Goal: Browse casually: Explore the website without a specific task or goal

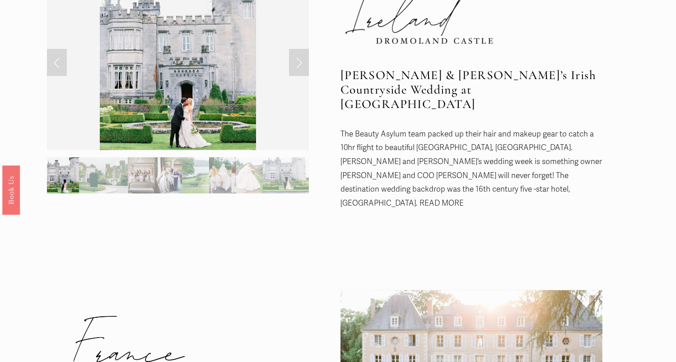
scroll to position [209, 0]
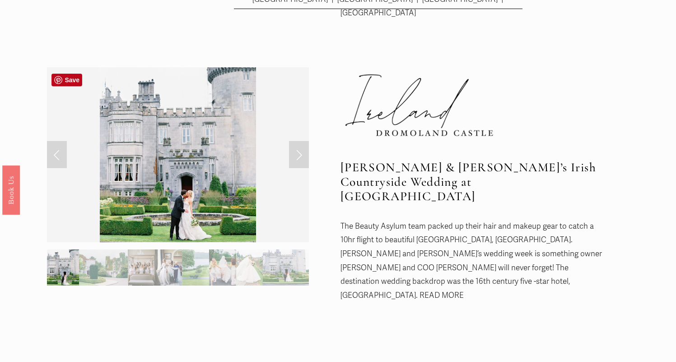
click at [206, 176] on img at bounding box center [178, 154] width 156 height 175
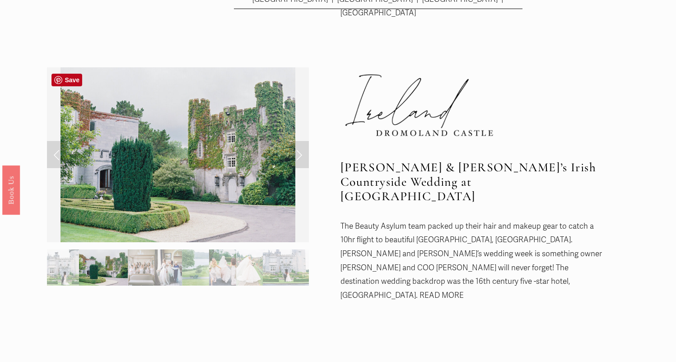
click at [216, 165] on img at bounding box center [178, 154] width 235 height 175
click at [303, 159] on link "Next Slide" at bounding box center [299, 154] width 20 height 27
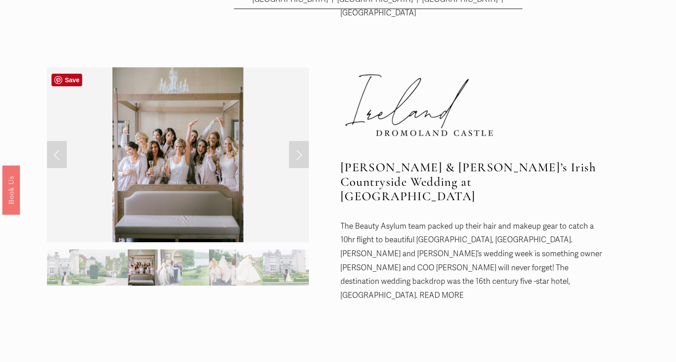
click at [303, 159] on link "Next Slide" at bounding box center [299, 154] width 20 height 27
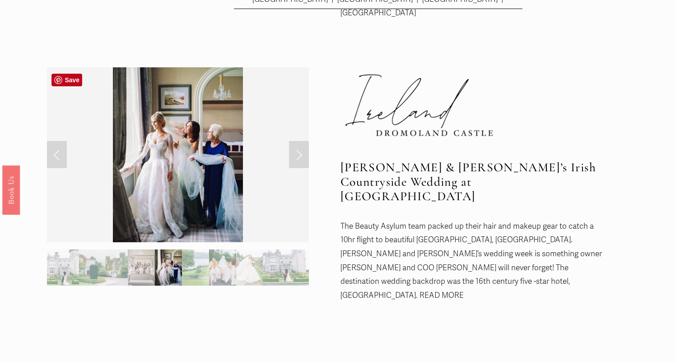
click at [303, 159] on link "Next Slide" at bounding box center [299, 154] width 20 height 27
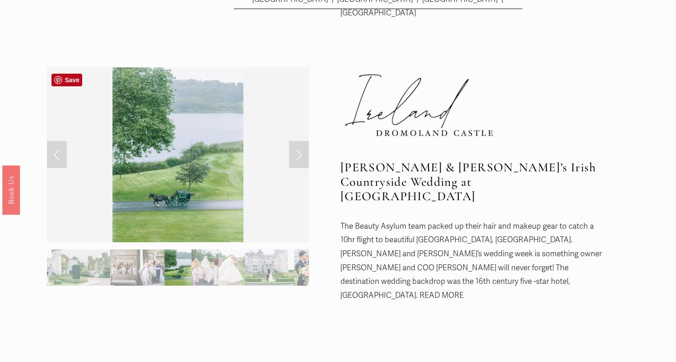
click at [303, 159] on link "Next Slide" at bounding box center [299, 154] width 20 height 27
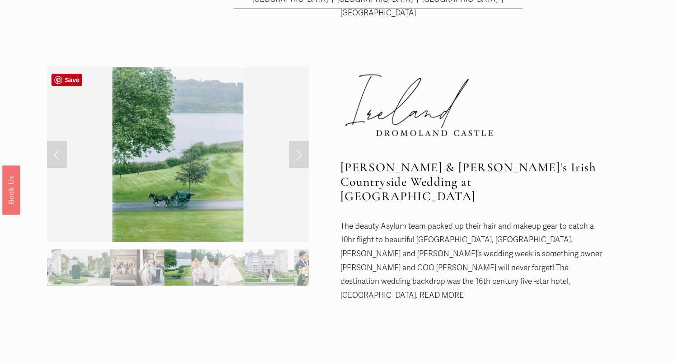
click at [303, 157] on link "Next Slide" at bounding box center [299, 154] width 20 height 27
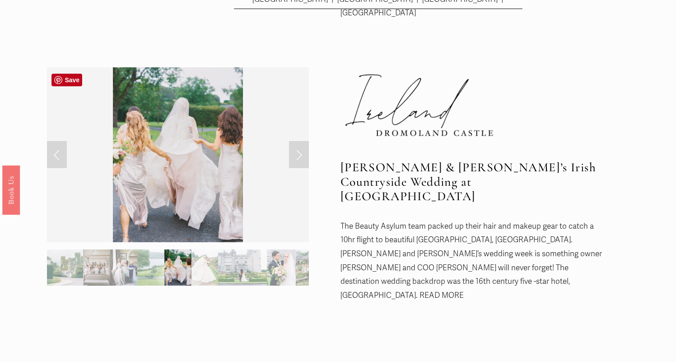
click at [303, 157] on link "Next Slide" at bounding box center [299, 154] width 20 height 27
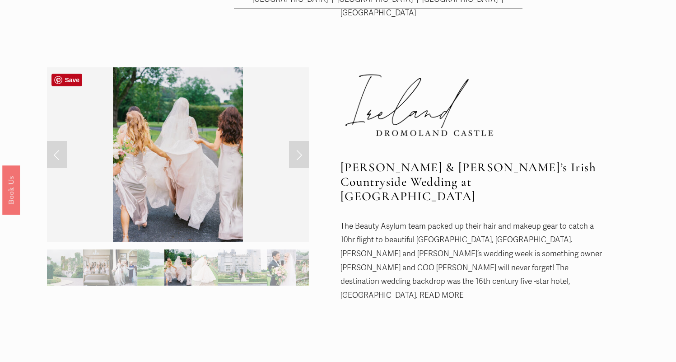
click at [303, 157] on link "Next Slide" at bounding box center [299, 154] width 20 height 27
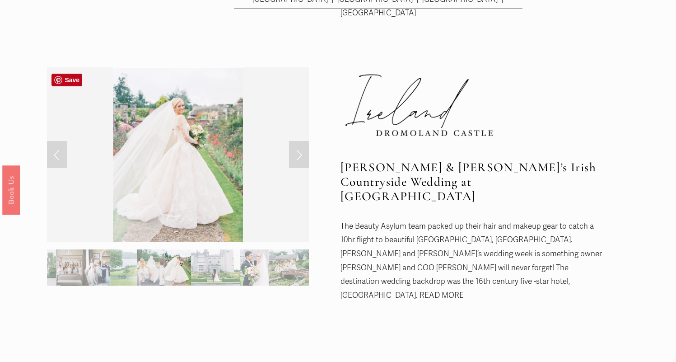
click at [303, 157] on link "Next Slide" at bounding box center [299, 154] width 20 height 27
click at [297, 151] on link "Next Slide" at bounding box center [299, 154] width 20 height 27
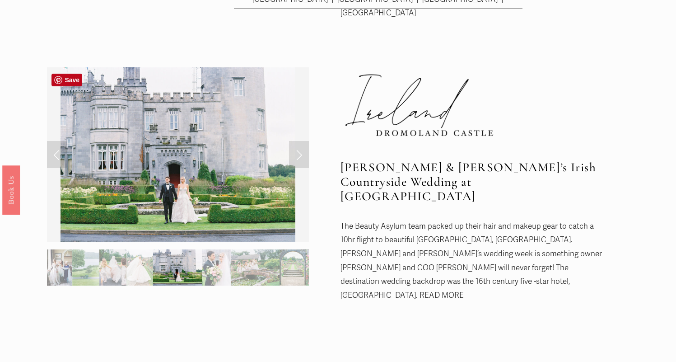
click at [297, 151] on link "Next Slide" at bounding box center [299, 154] width 20 height 27
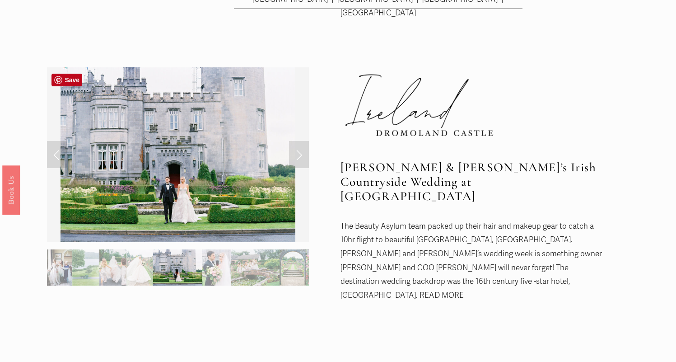
click at [303, 152] on link "Next Slide" at bounding box center [299, 154] width 20 height 27
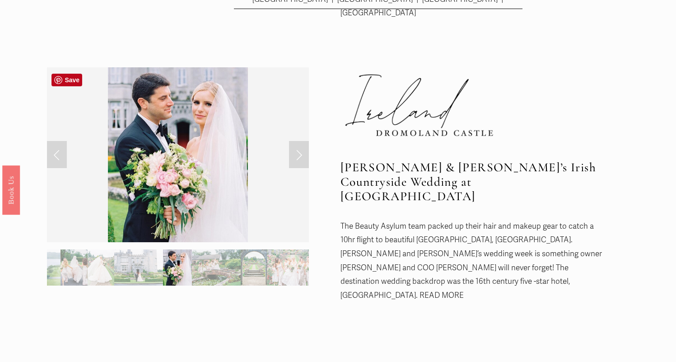
click at [303, 152] on link "Next Slide" at bounding box center [299, 154] width 20 height 27
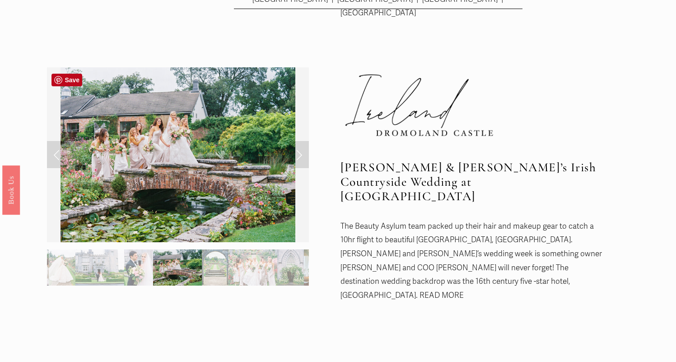
click at [303, 152] on link "Next Slide" at bounding box center [299, 154] width 20 height 27
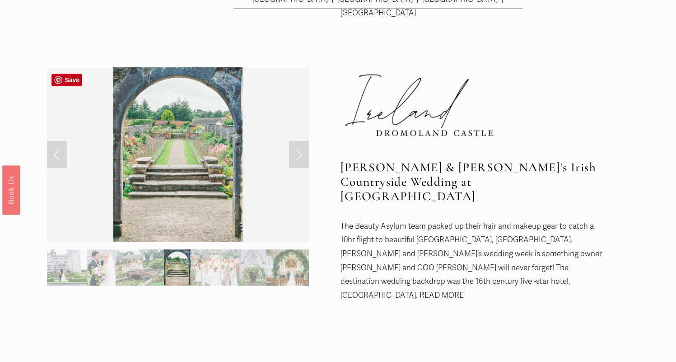
click at [303, 152] on link "Next Slide" at bounding box center [299, 154] width 20 height 27
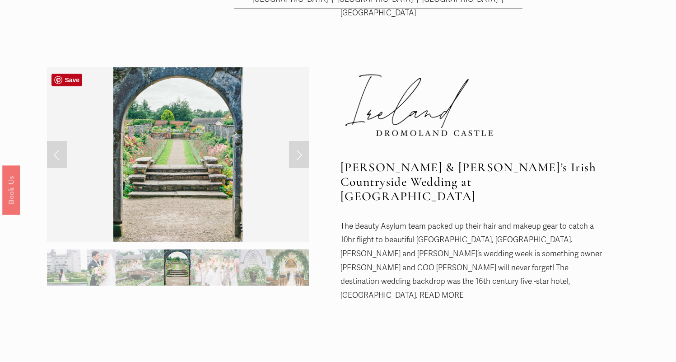
click at [303, 152] on link "Next Slide" at bounding box center [299, 154] width 20 height 27
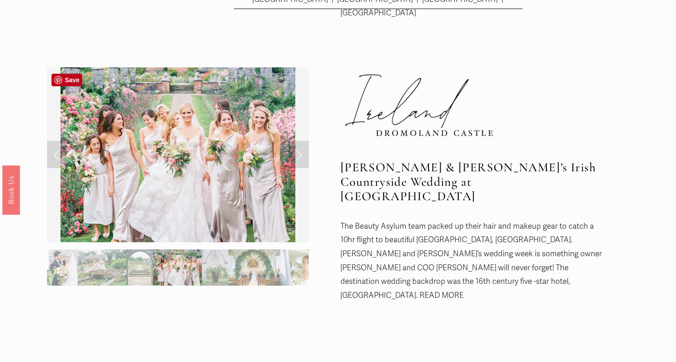
click at [302, 154] on link "Next Slide" at bounding box center [299, 154] width 20 height 27
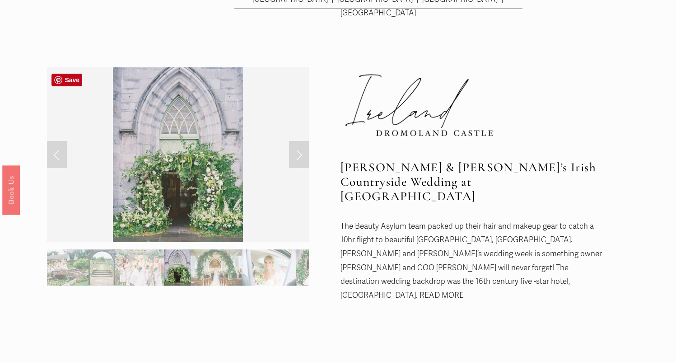
click at [302, 154] on link "Next Slide" at bounding box center [299, 154] width 20 height 27
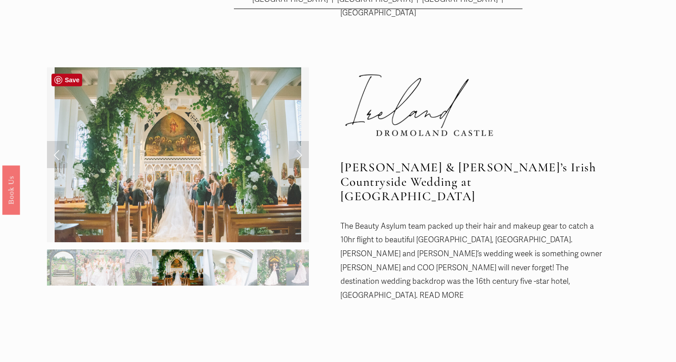
click at [302, 154] on link "Next Slide" at bounding box center [299, 154] width 20 height 27
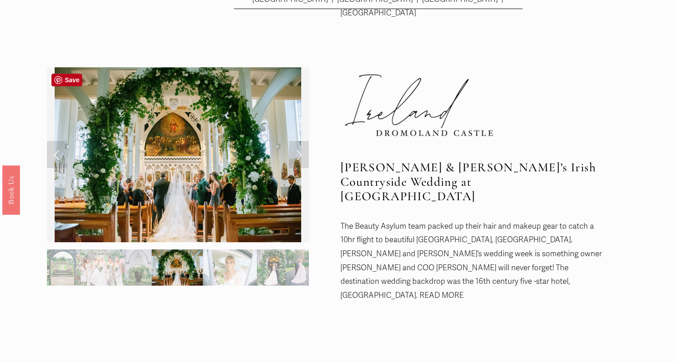
click at [302, 154] on link "Next Slide" at bounding box center [299, 154] width 20 height 27
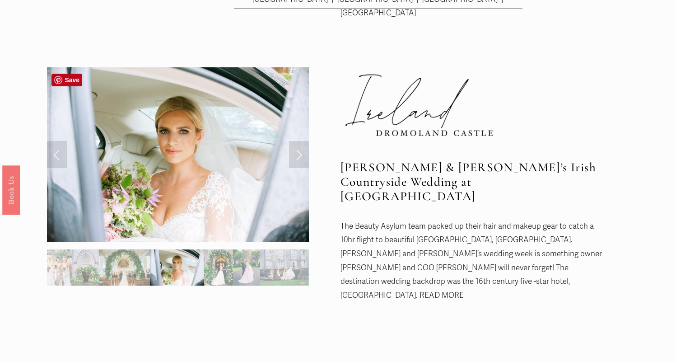
click at [302, 154] on link "Next Slide" at bounding box center [299, 154] width 20 height 27
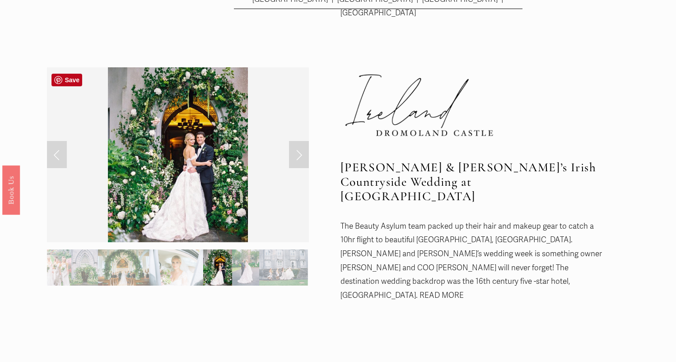
click at [302, 154] on link "Next Slide" at bounding box center [299, 154] width 20 height 27
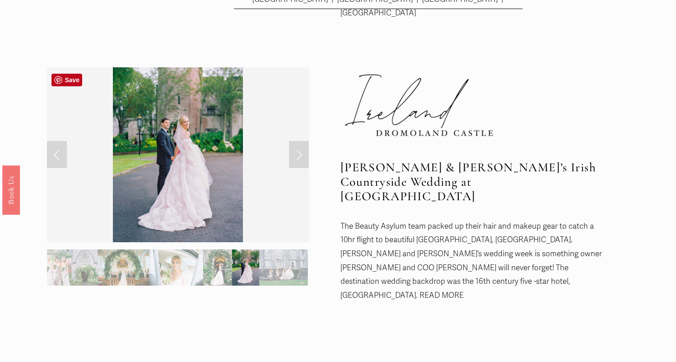
click at [301, 154] on link "Next Slide" at bounding box center [299, 154] width 20 height 27
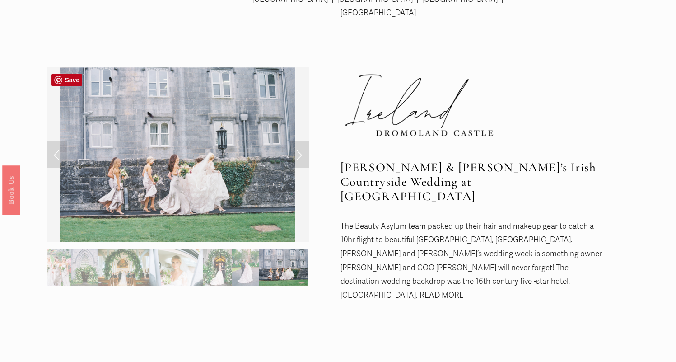
click at [299, 154] on link "Next Slide" at bounding box center [299, 154] width 20 height 27
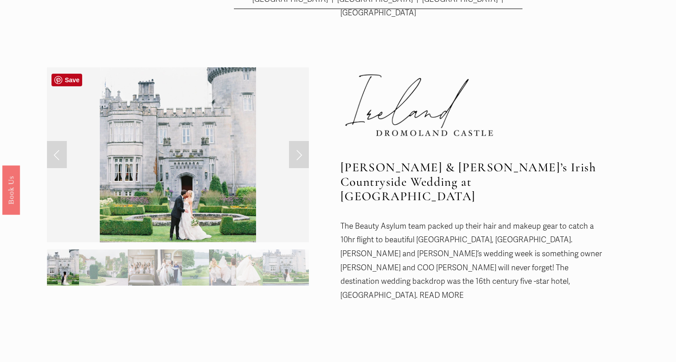
click at [299, 154] on link "Next Slide" at bounding box center [299, 154] width 20 height 27
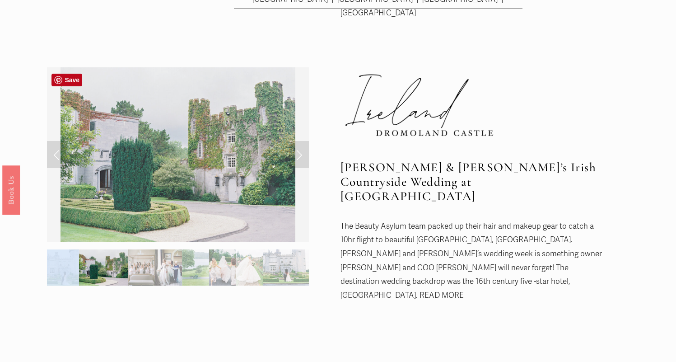
click at [299, 154] on link "Next Slide" at bounding box center [299, 154] width 20 height 27
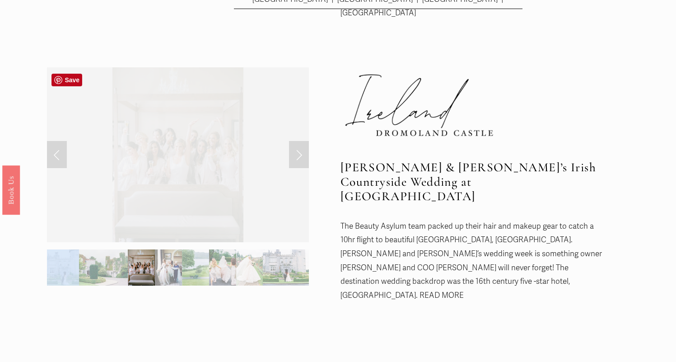
click at [299, 154] on link "Next Slide" at bounding box center [299, 154] width 20 height 27
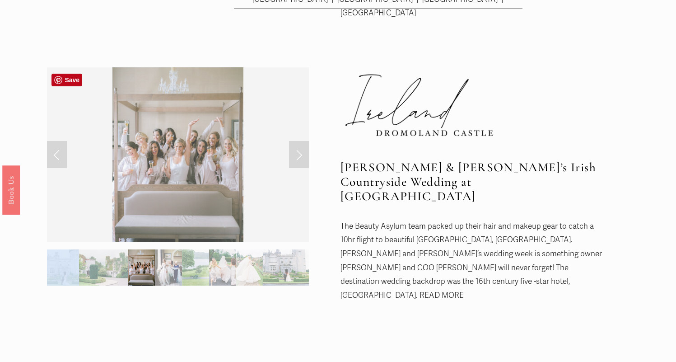
click at [299, 154] on link "Next Slide" at bounding box center [299, 154] width 20 height 27
